Goal: Task Accomplishment & Management: Complete application form

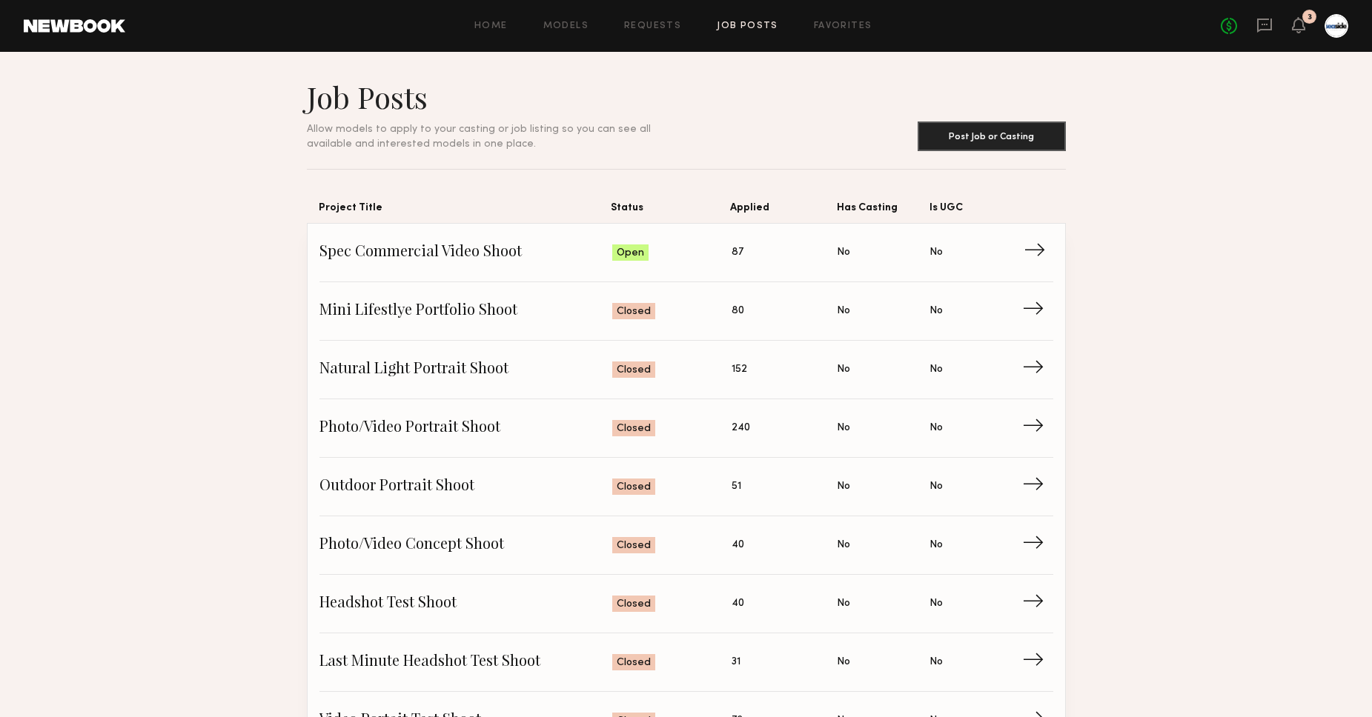
click at [426, 261] on span "Spec Commercial Video Shoot" at bounding box center [465, 253] width 293 height 22
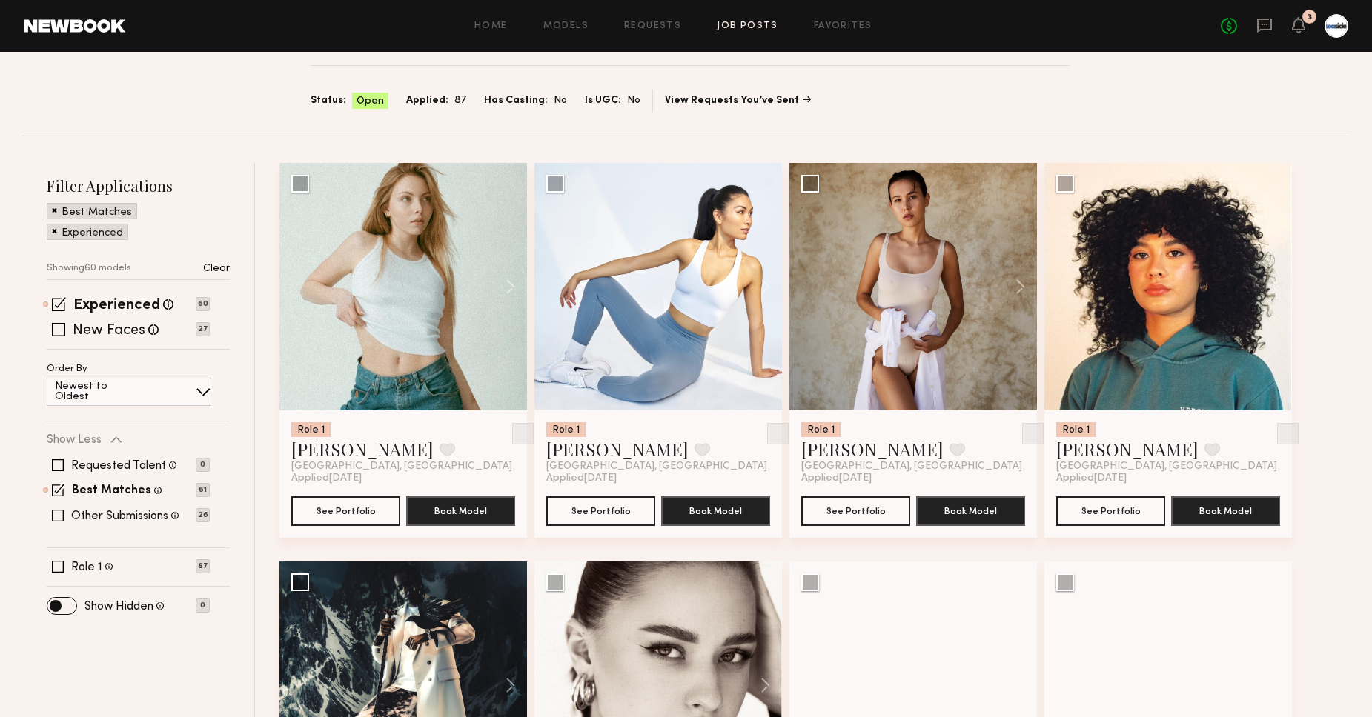
scroll to position [107, 0]
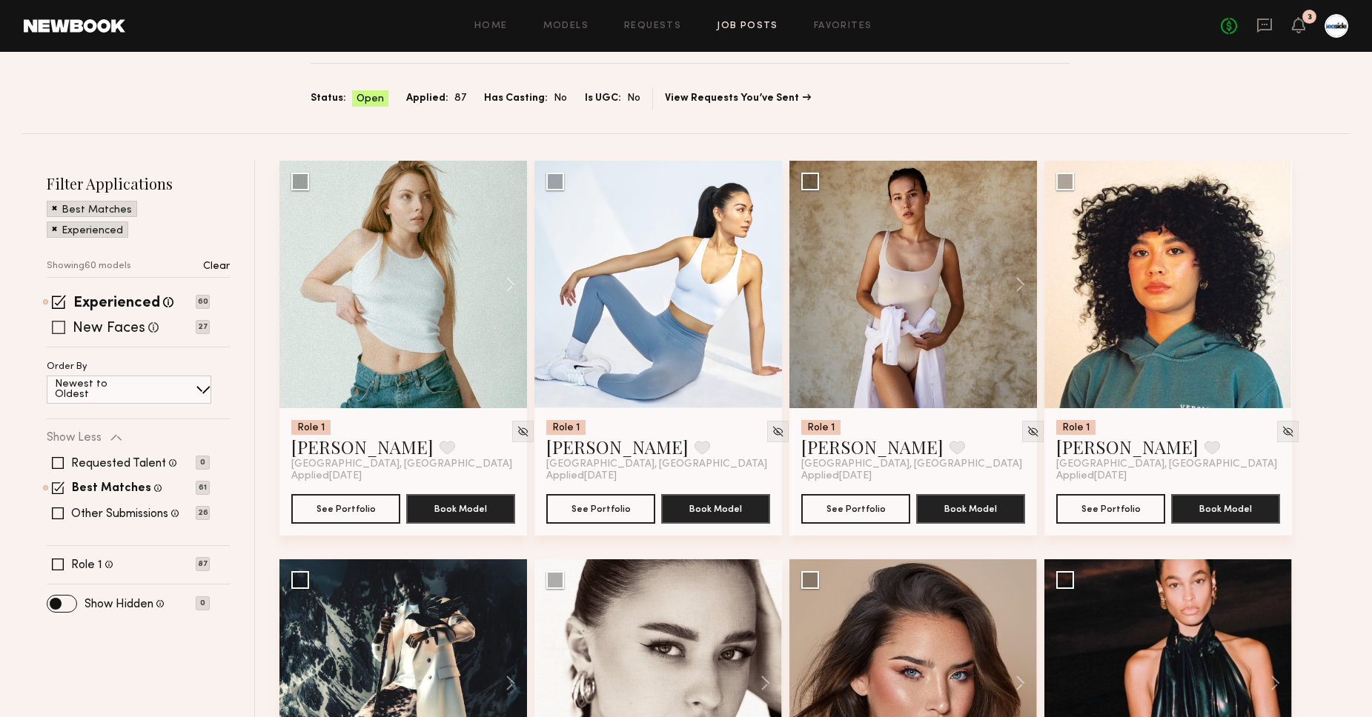
click at [53, 330] on span at bounding box center [58, 327] width 13 height 13
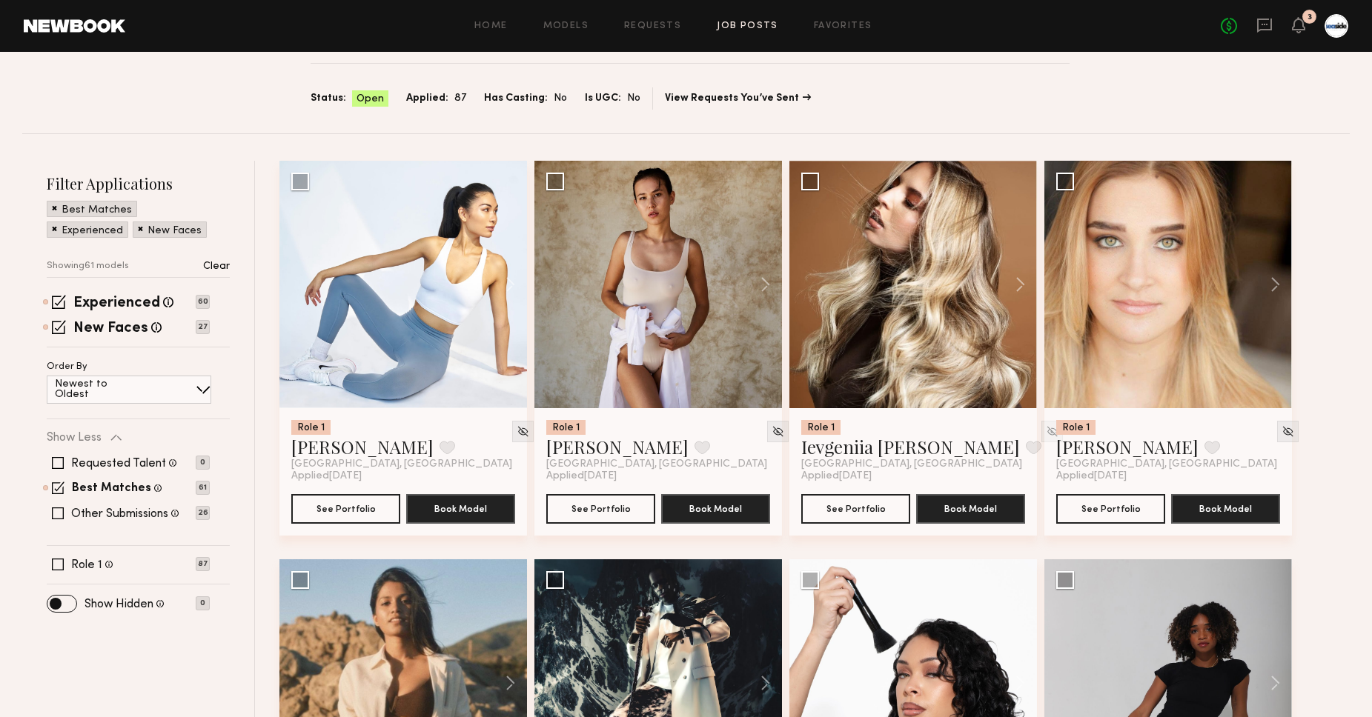
click at [58, 516] on span at bounding box center [58, 514] width 12 height 12
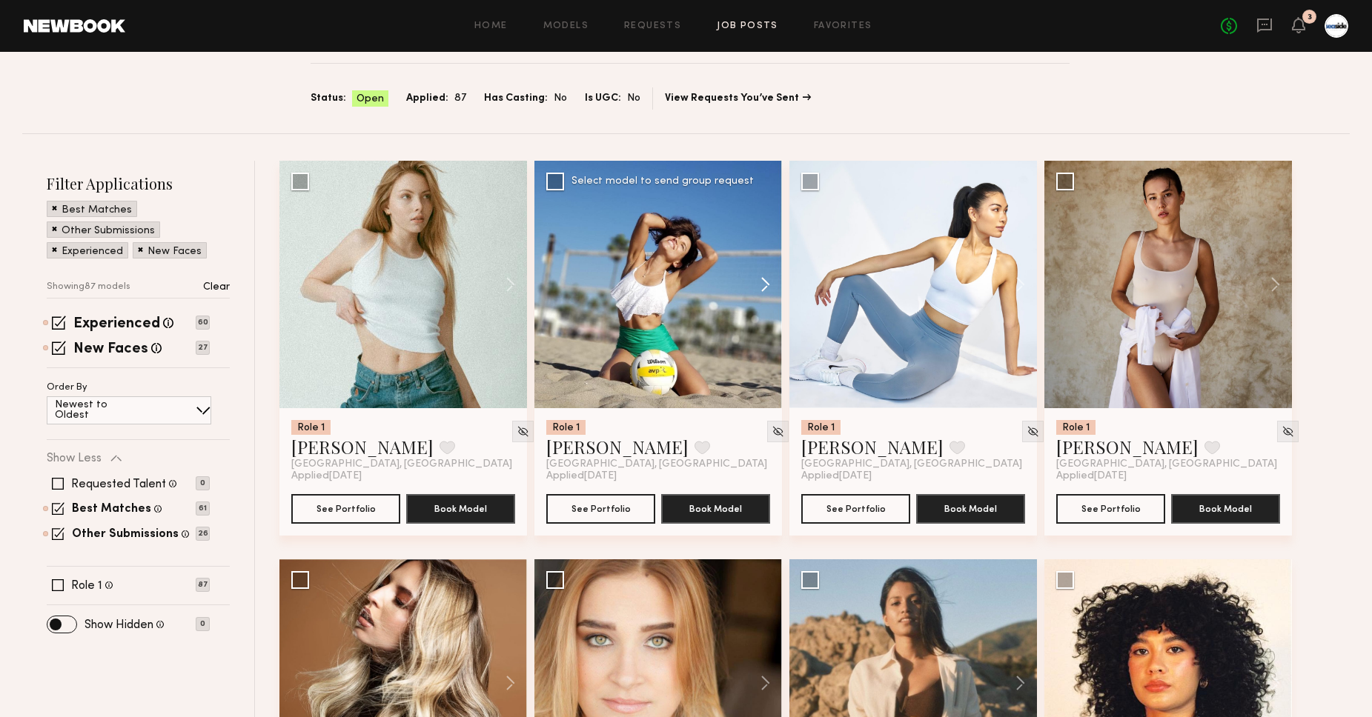
click at [766, 279] on button at bounding box center [757, 285] width 47 height 248
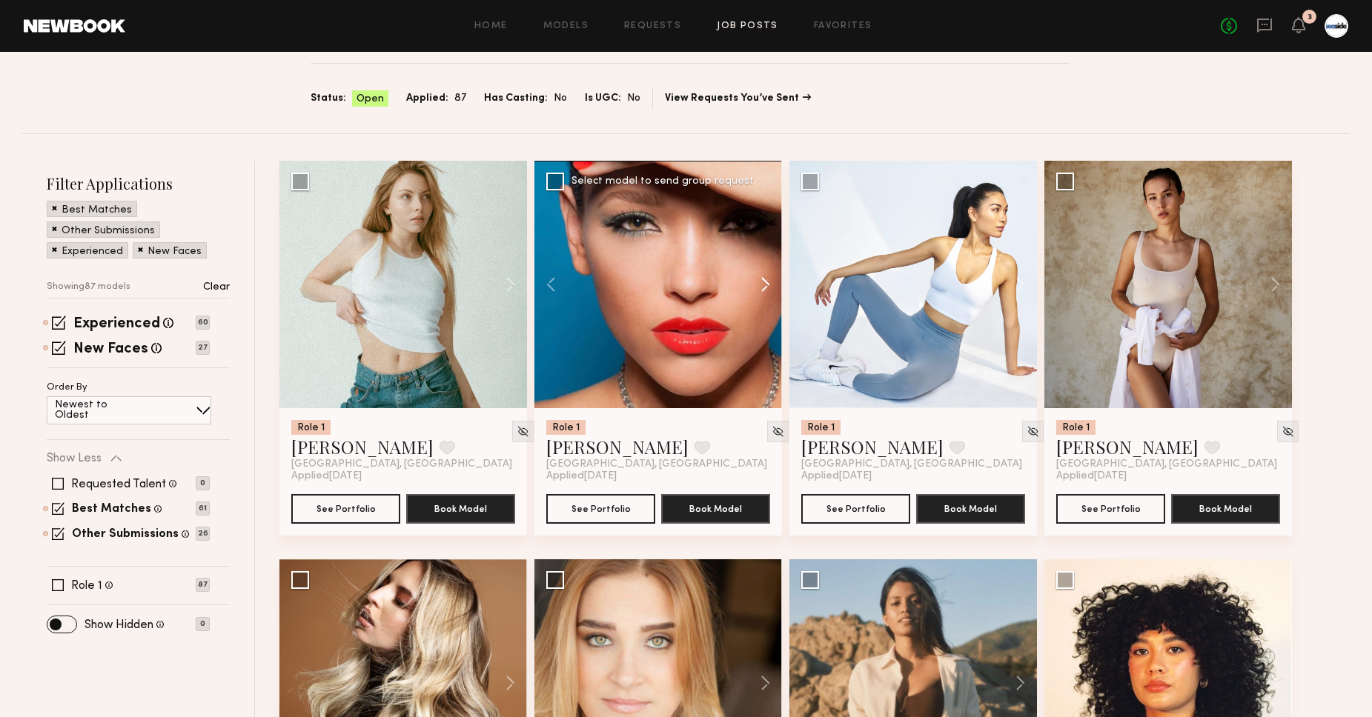
click at [766, 279] on button at bounding box center [757, 285] width 47 height 248
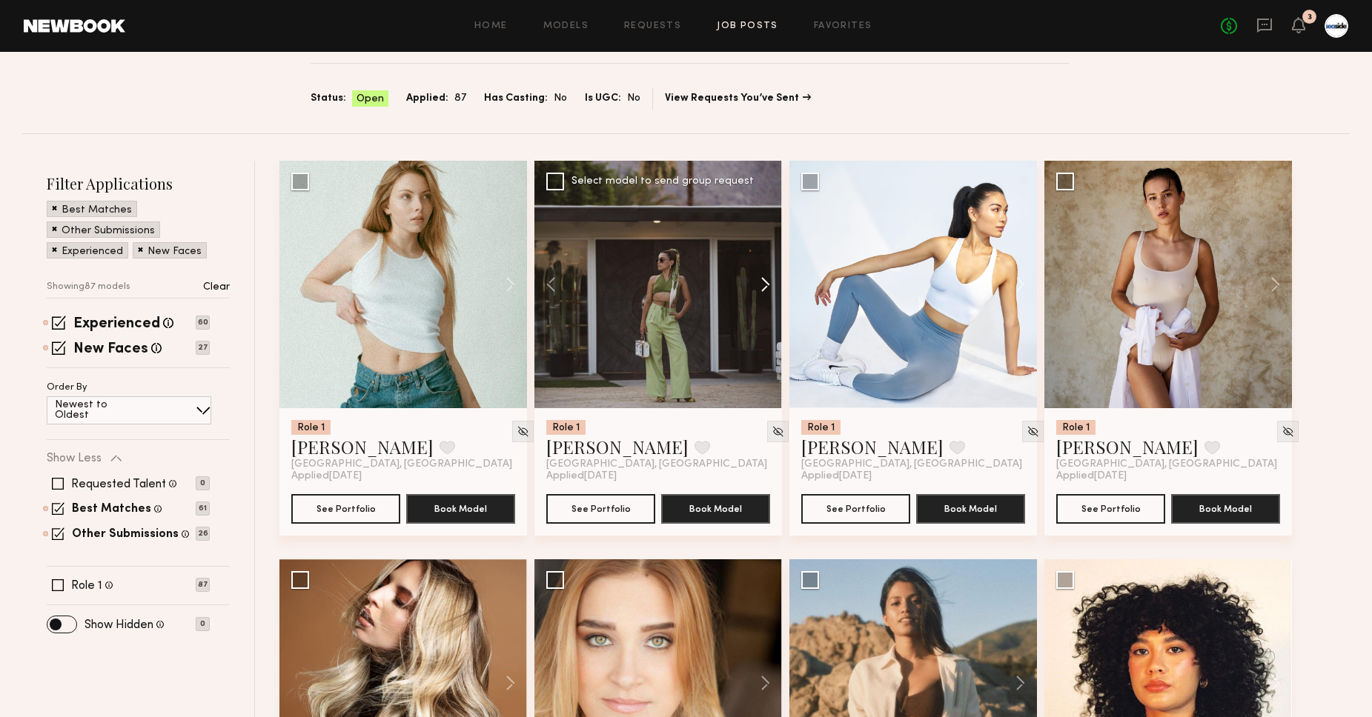
click at [766, 279] on button at bounding box center [757, 285] width 47 height 248
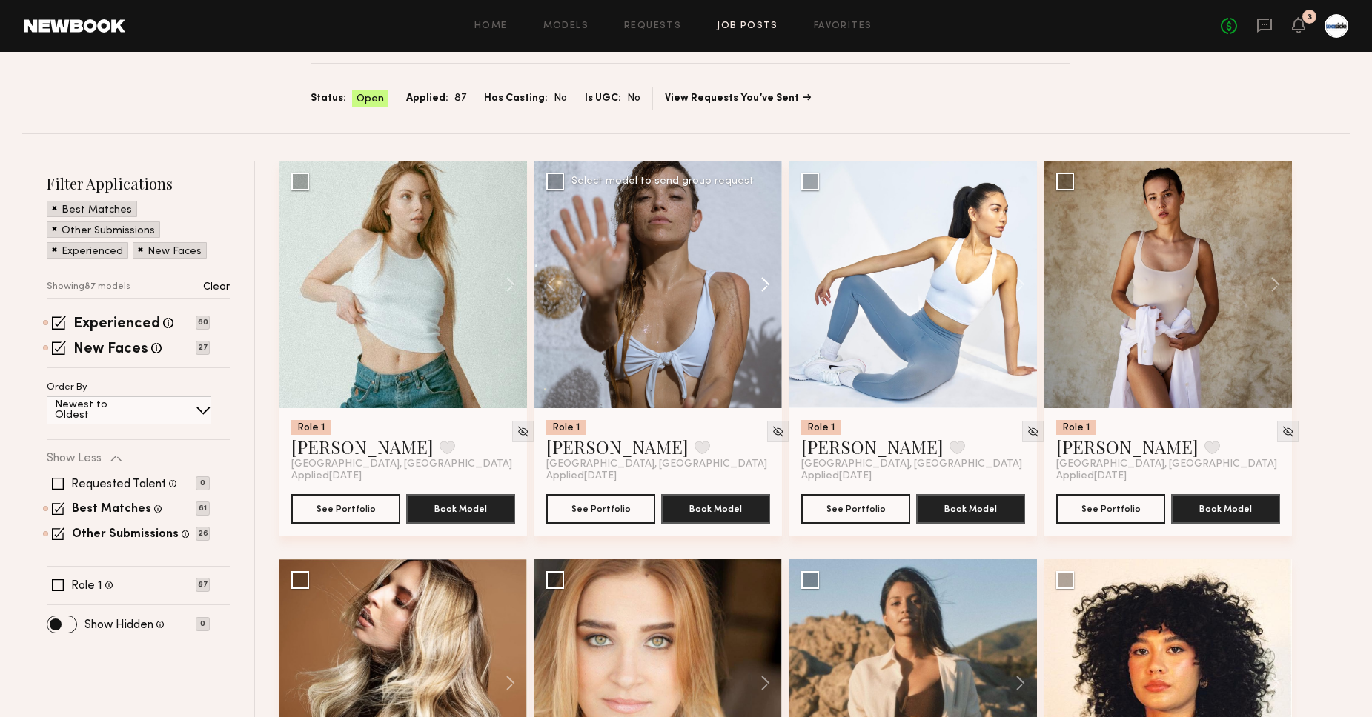
click at [767, 279] on button at bounding box center [757, 285] width 47 height 248
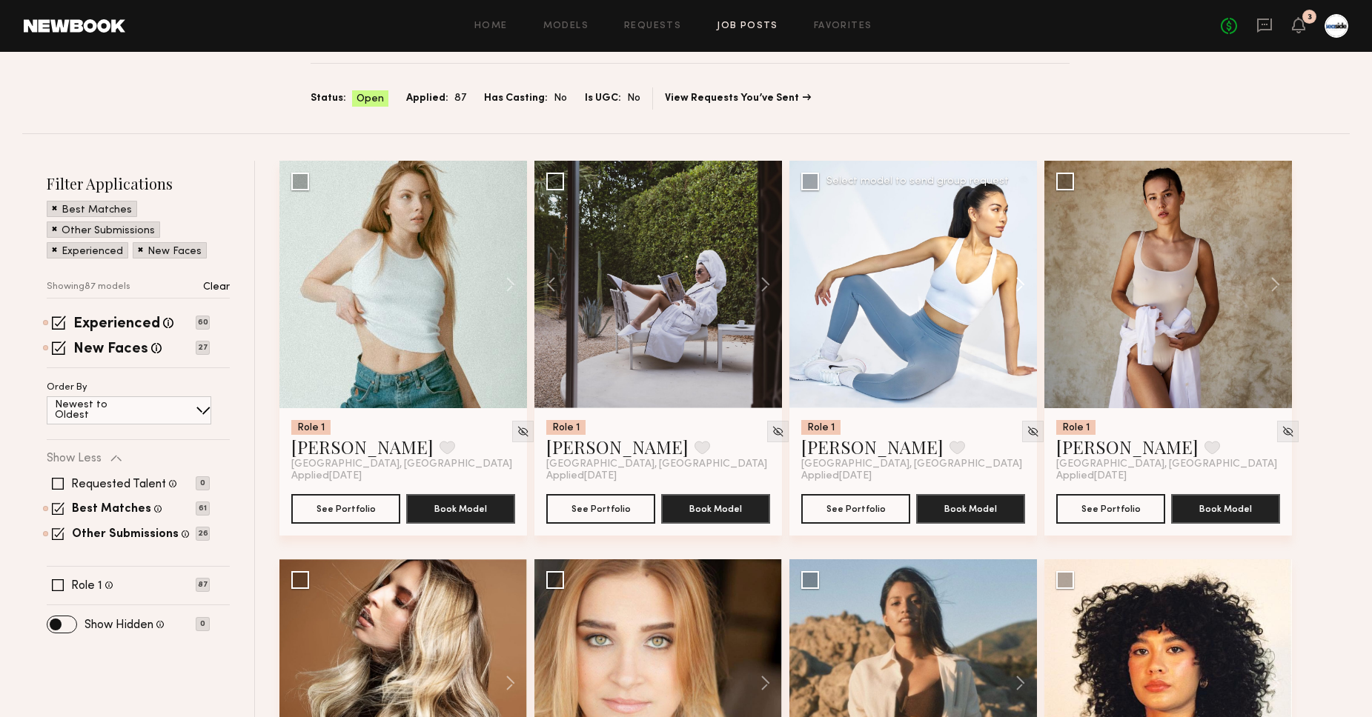
click at [1012, 278] on button at bounding box center [1012, 285] width 47 height 248
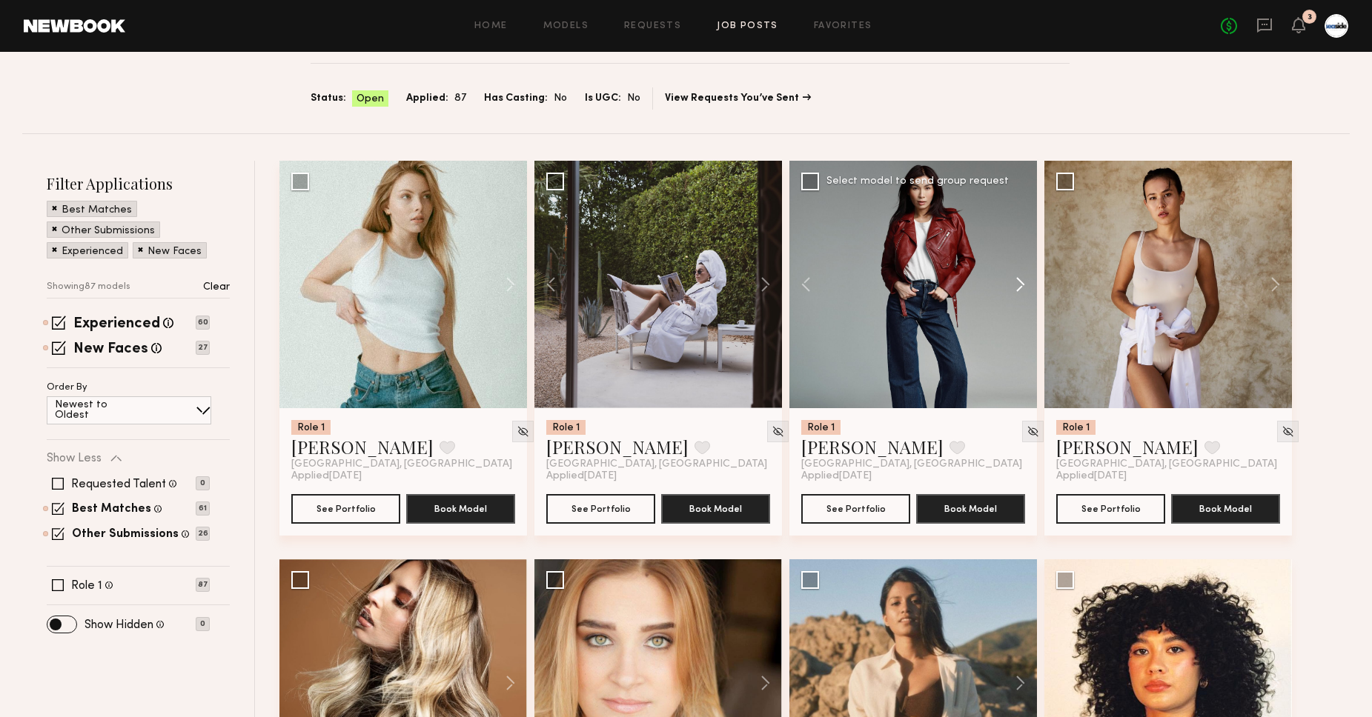
click at [1012, 278] on button at bounding box center [1012, 285] width 47 height 248
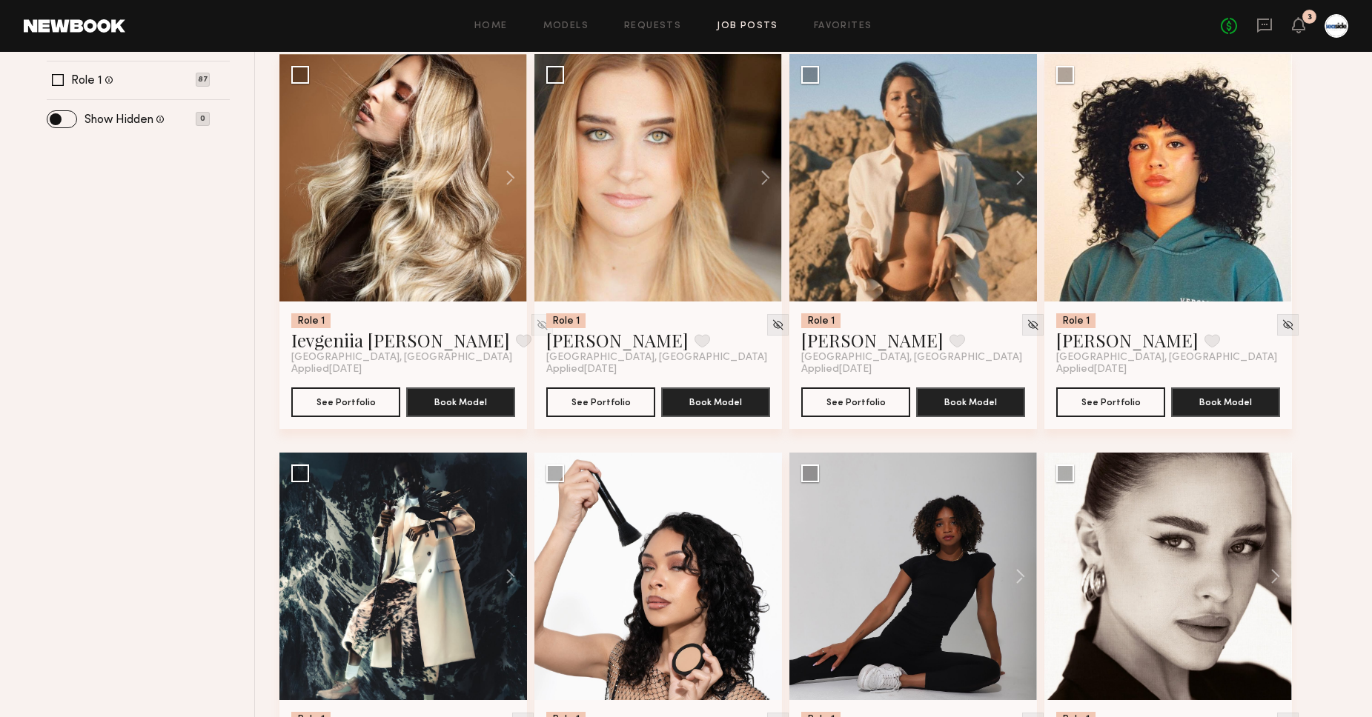
scroll to position [0, 0]
